Goal: Information Seeking & Learning: Learn about a topic

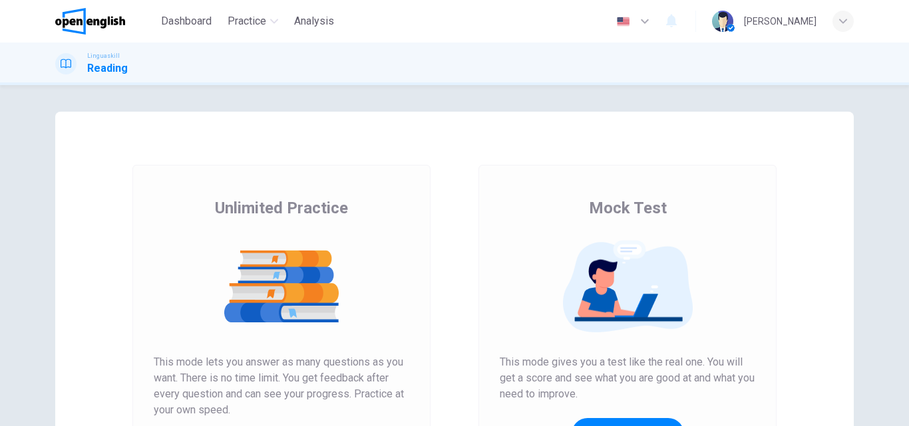
scroll to position [142, 0]
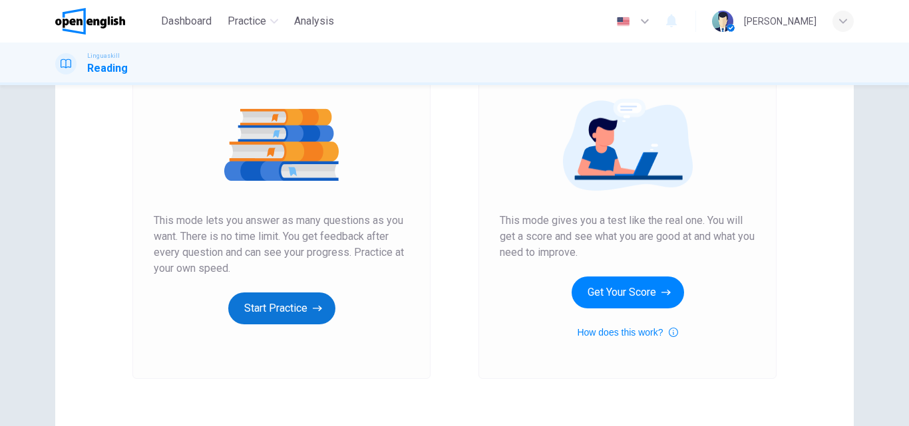
click at [299, 312] on button "Start Practice" at bounding box center [281, 309] width 107 height 32
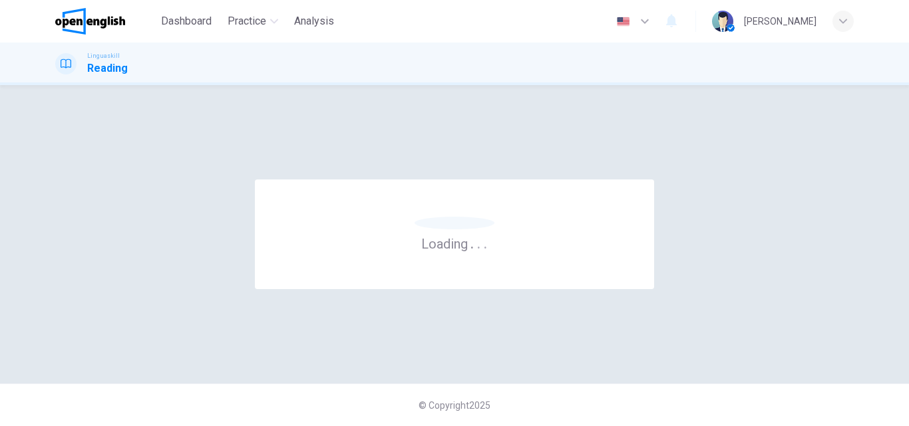
scroll to position [0, 0]
